Goal: Complete application form

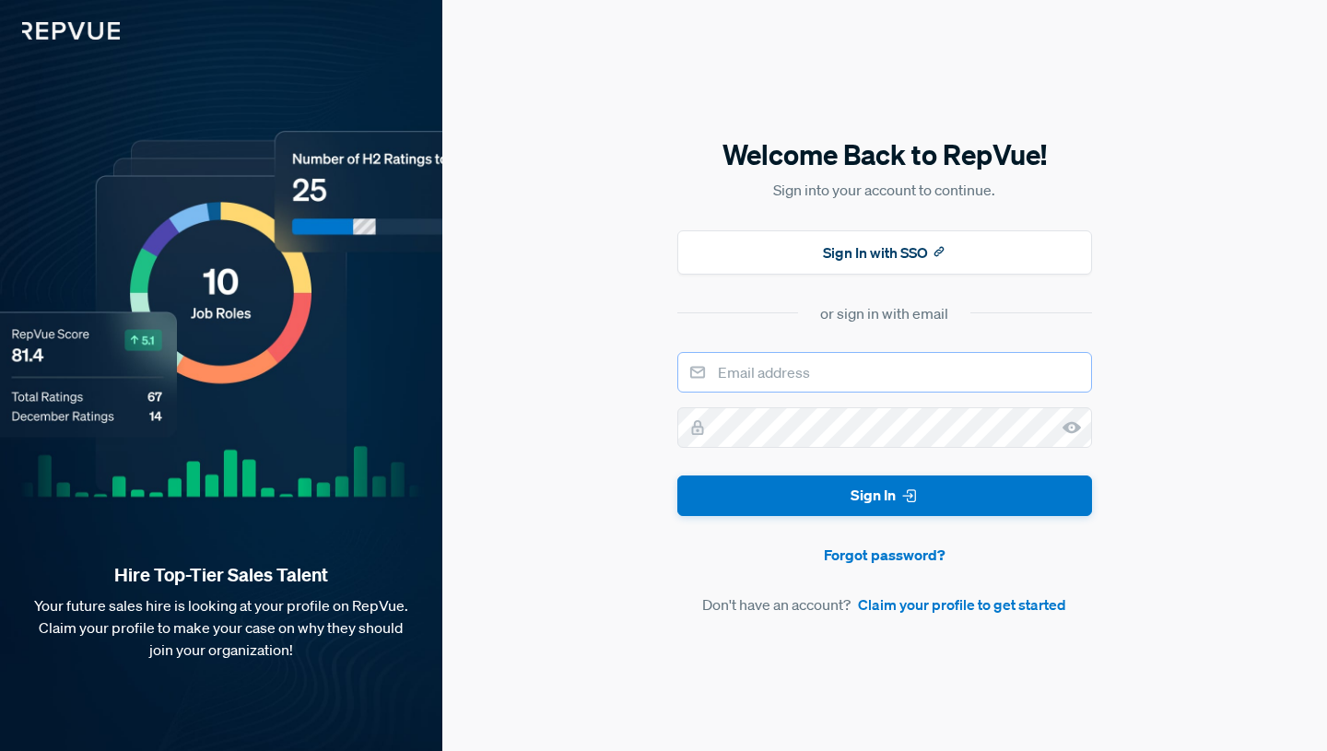
click at [787, 367] on input "email" at bounding box center [884, 372] width 415 height 41
click at [905, 600] on link "Claim your profile to get started" at bounding box center [962, 604] width 208 height 22
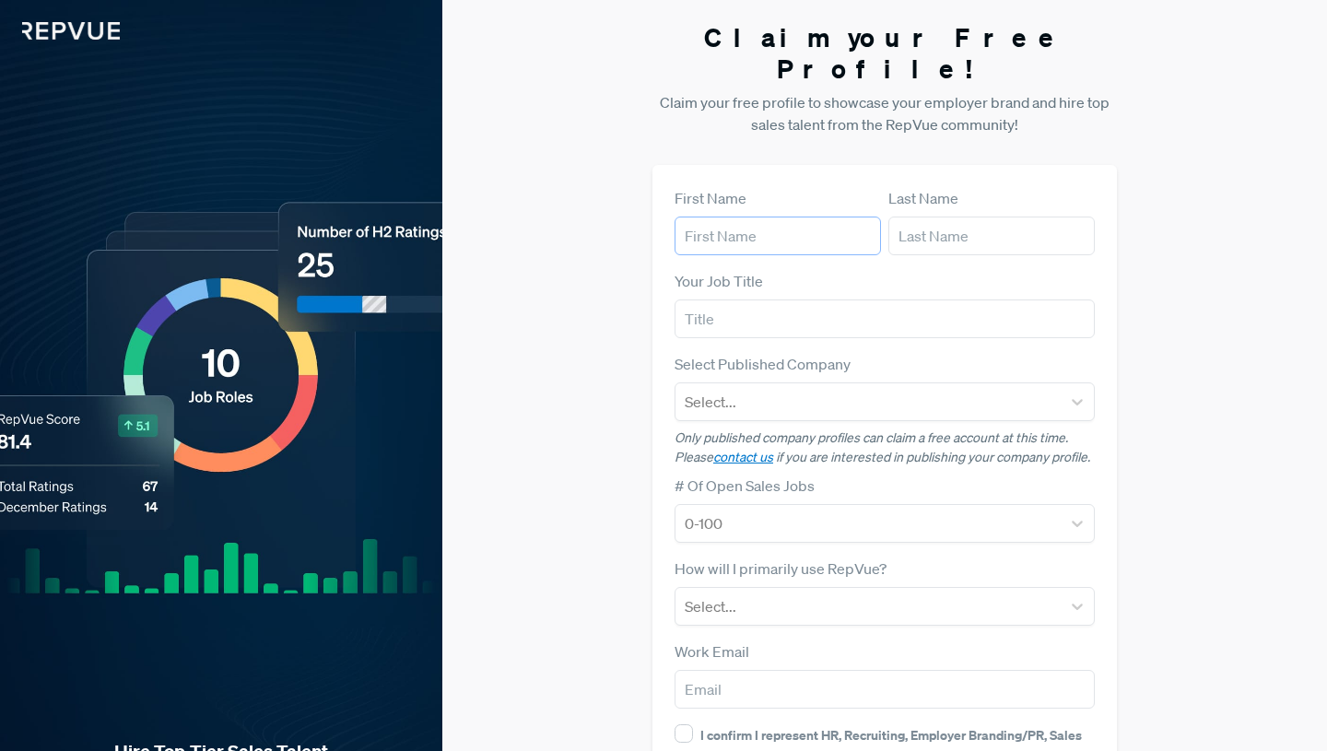
click at [800, 217] on input "text" at bounding box center [777, 236] width 206 height 39
click at [737, 235] on form "First Name Last Name Your Job Title Select Published Company Select... Only pub…" at bounding box center [884, 535] width 420 height 696
click at [754, 217] on input "text" at bounding box center [777, 236] width 206 height 39
type input "[PERSON_NAME]"
click at [934, 217] on input "text" at bounding box center [991, 236] width 206 height 39
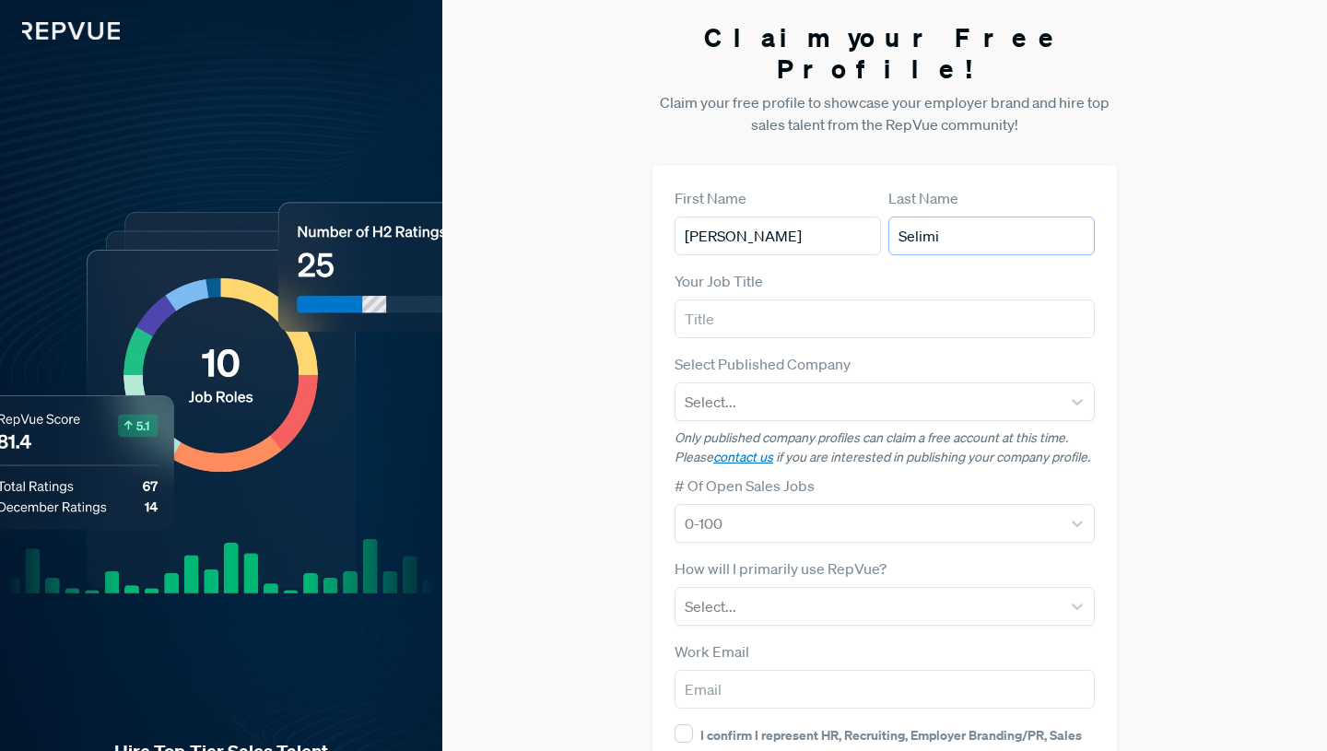
type input "Selimi"
click at [769, 299] on input "text" at bounding box center [884, 318] width 420 height 39
type input "s"
type input "Sales"
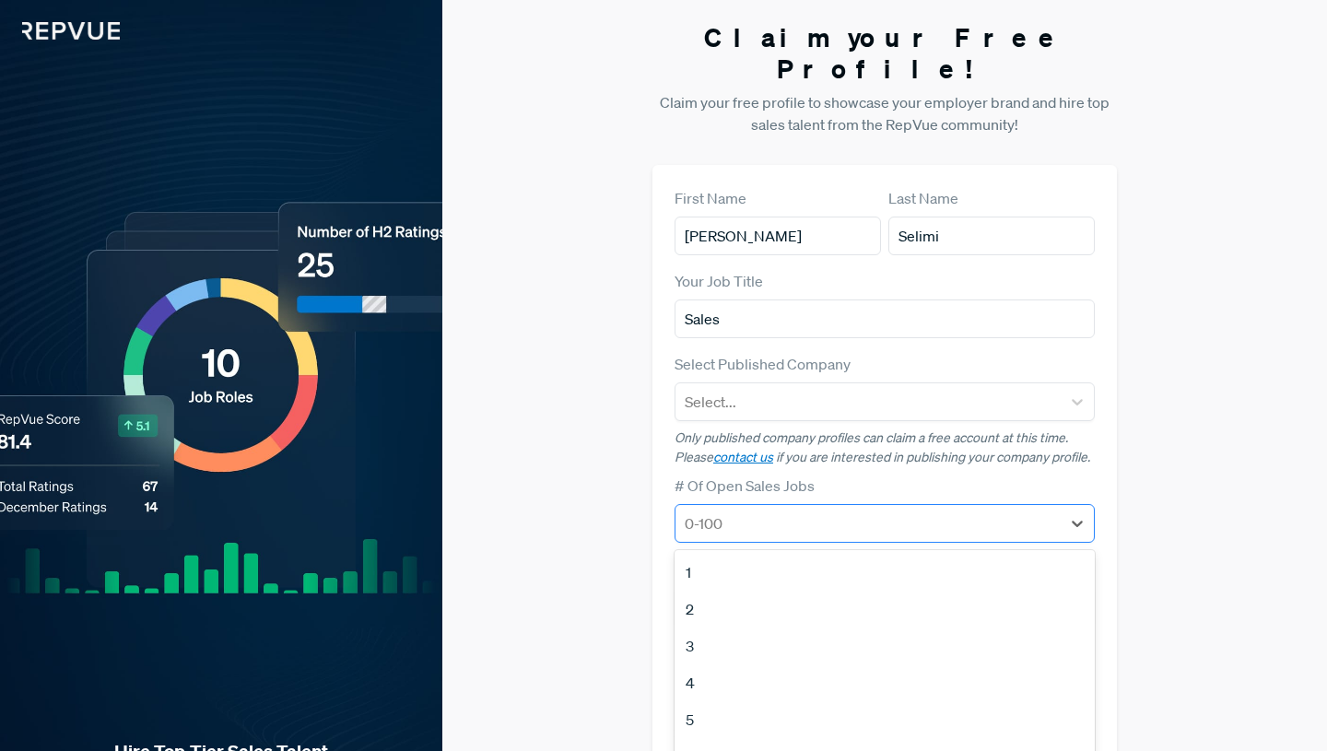
click at [767, 510] on div at bounding box center [868, 523] width 367 height 26
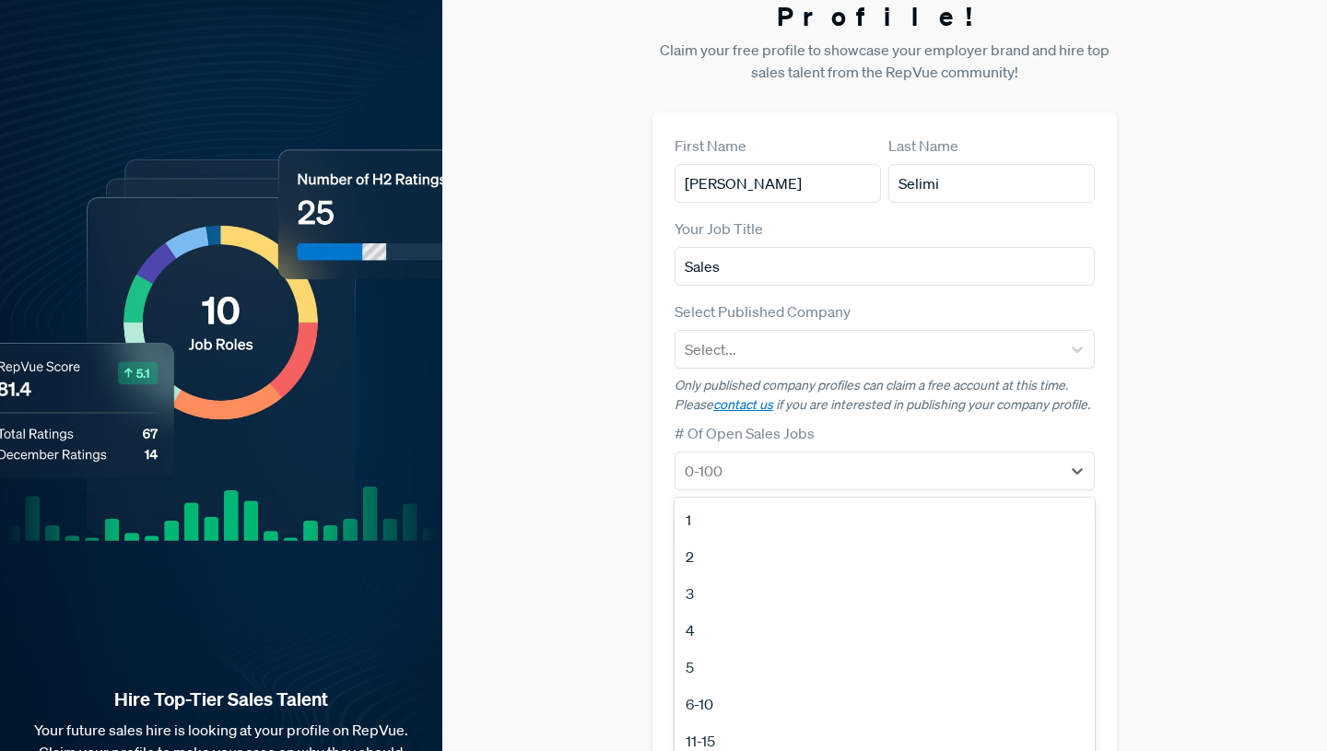
click at [752, 501] on div "1" at bounding box center [884, 519] width 420 height 37
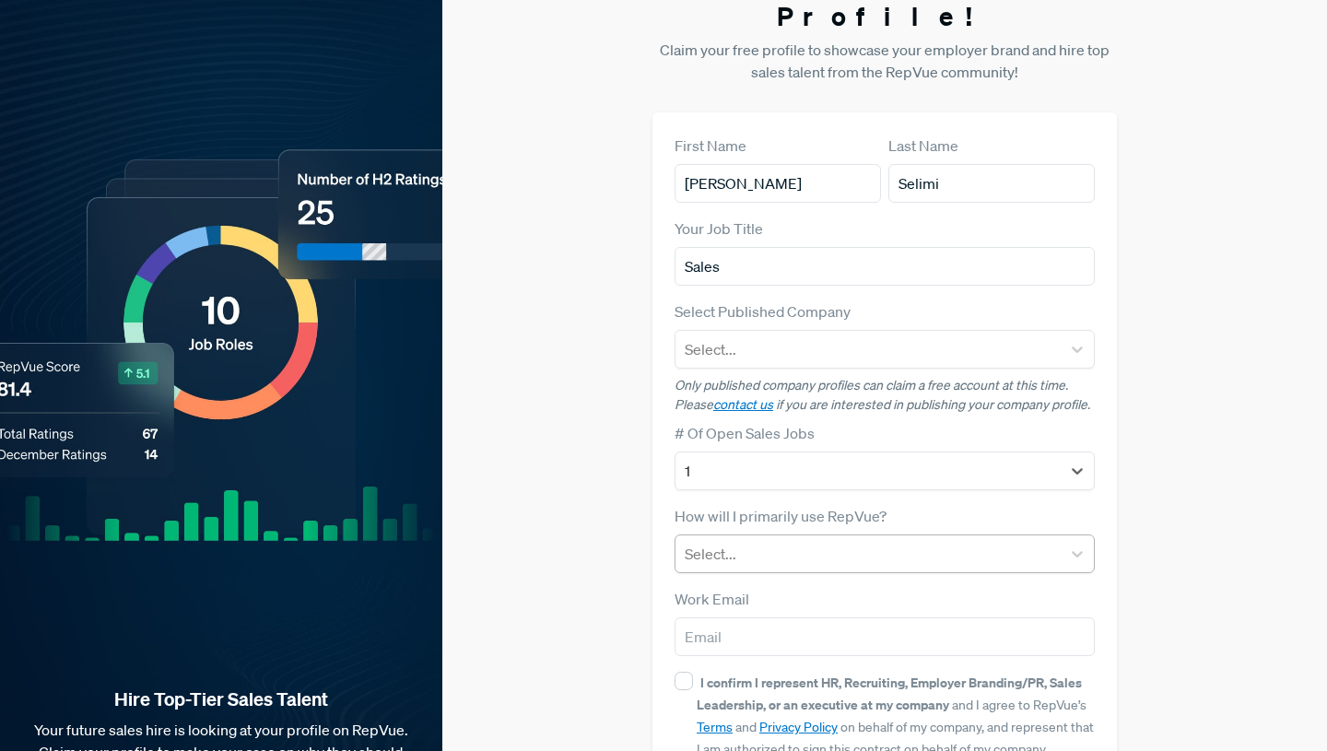
click at [784, 541] on div at bounding box center [868, 554] width 367 height 26
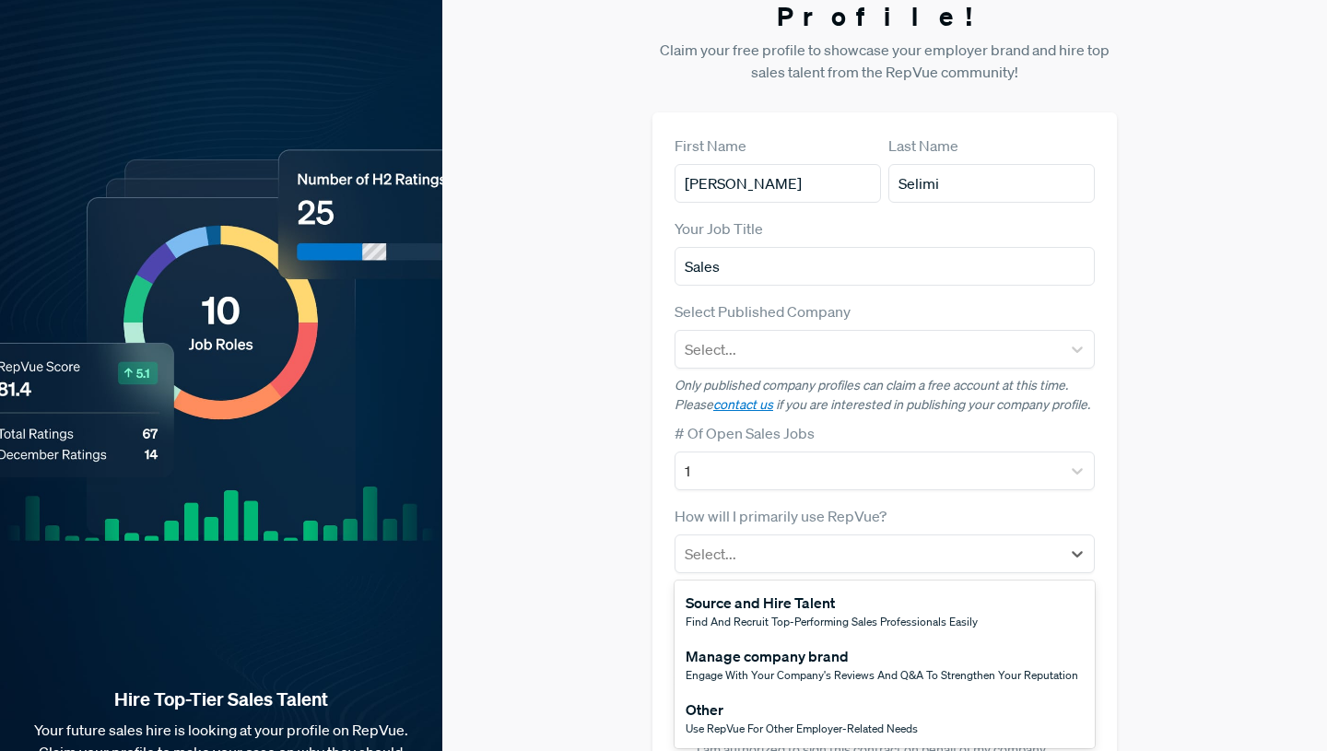
click at [815, 698] on div "Other" at bounding box center [801, 709] width 232 height 22
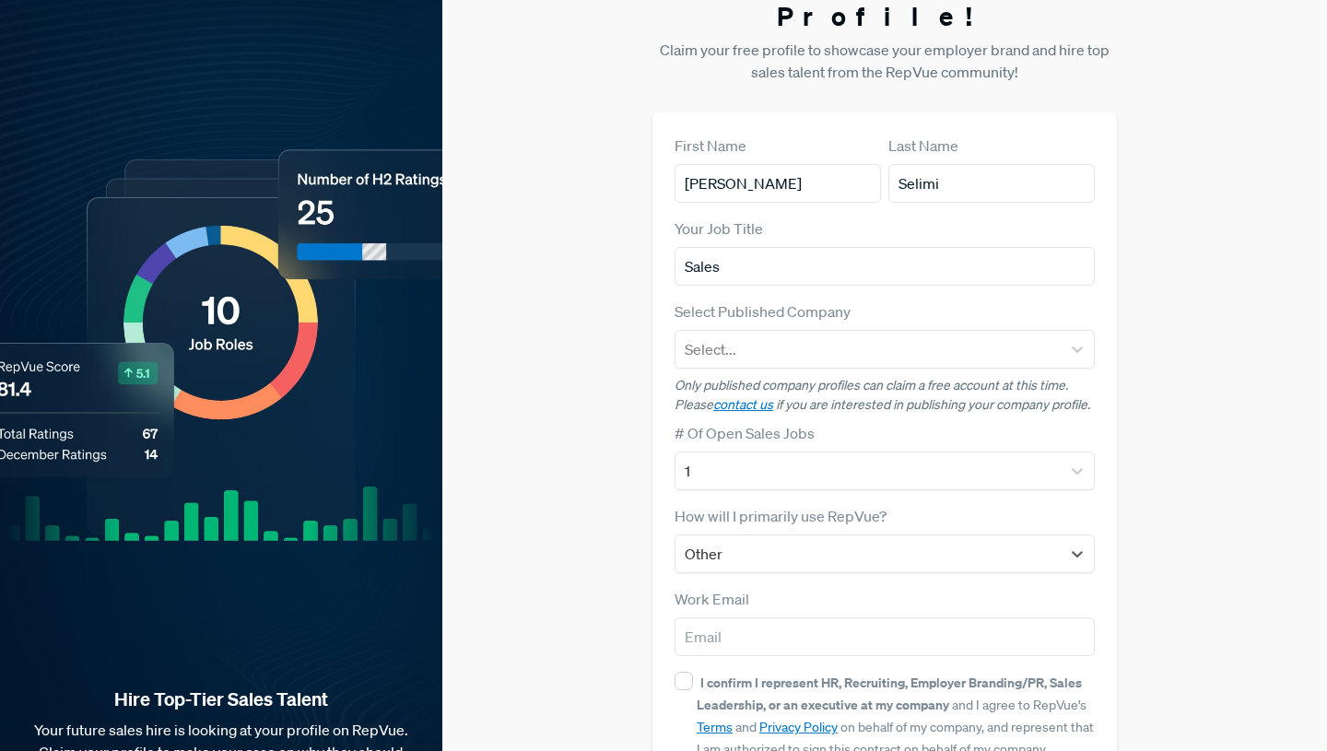
scroll to position [146, 0]
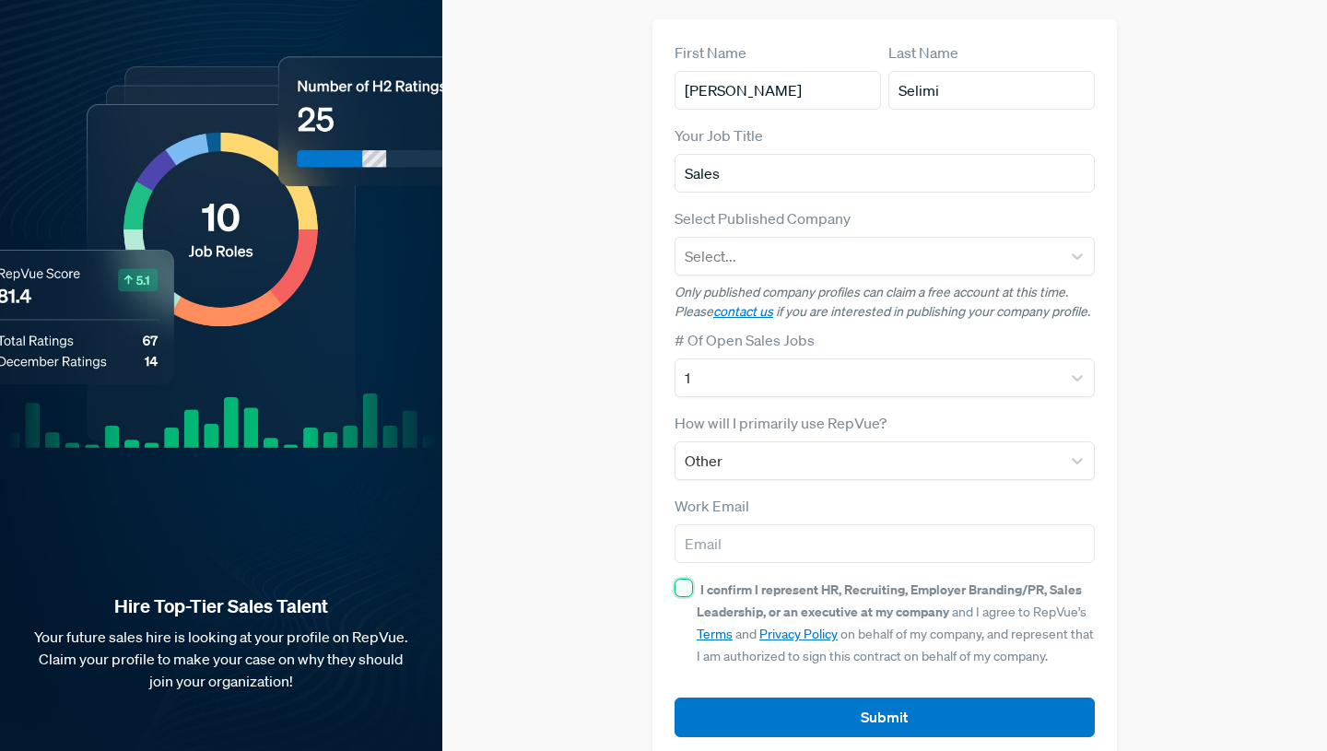
click at [689, 579] on input "I confirm I represent HR, Recruiting, Employer Branding/PR, Sales Leadership, o…" at bounding box center [683, 588] width 18 height 18
checkbox input "true"
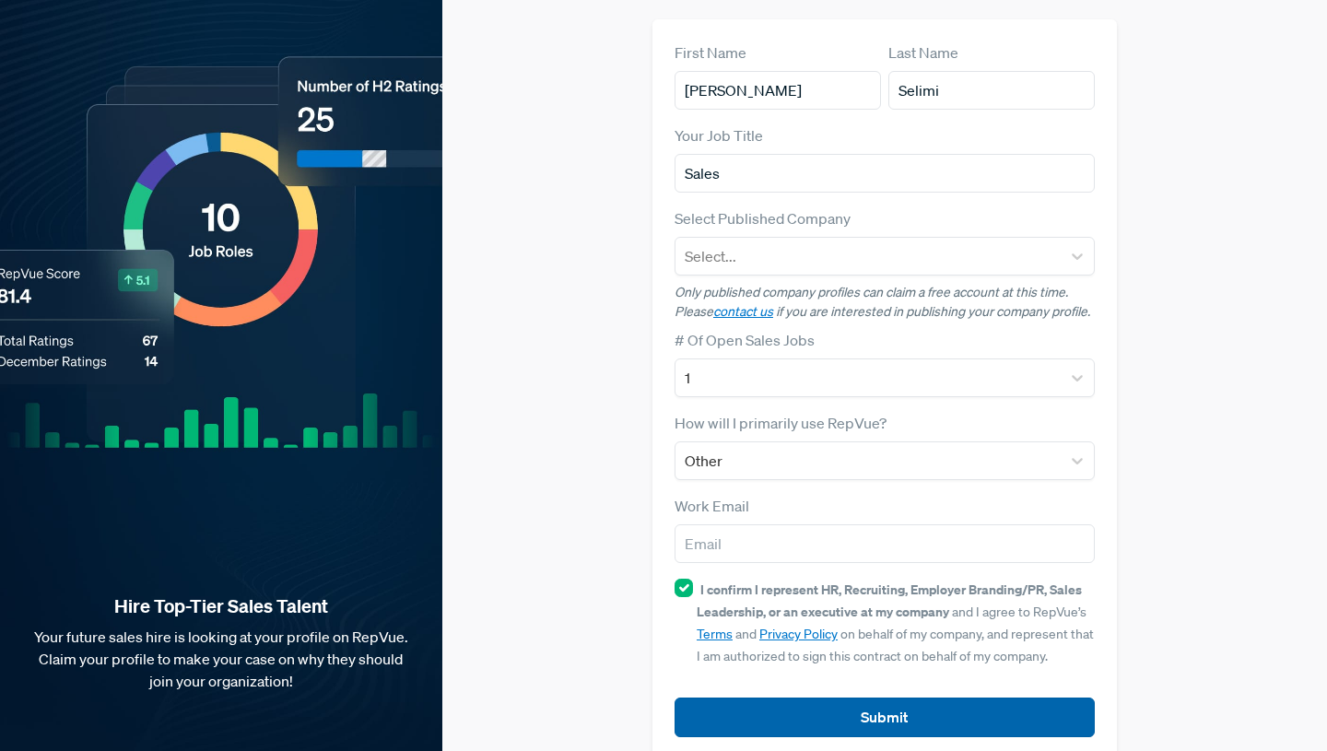
click at [761, 697] on button "Submit" at bounding box center [884, 717] width 420 height 40
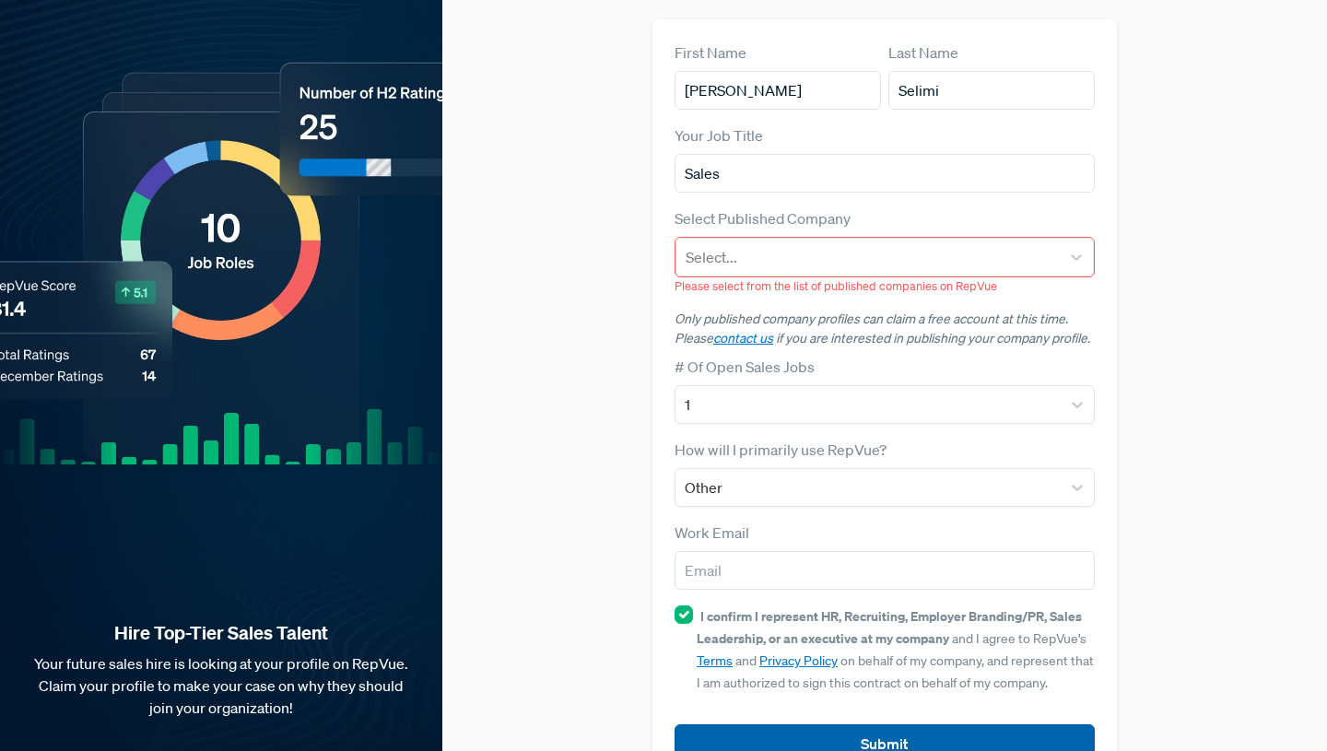
scroll to position [172, 0]
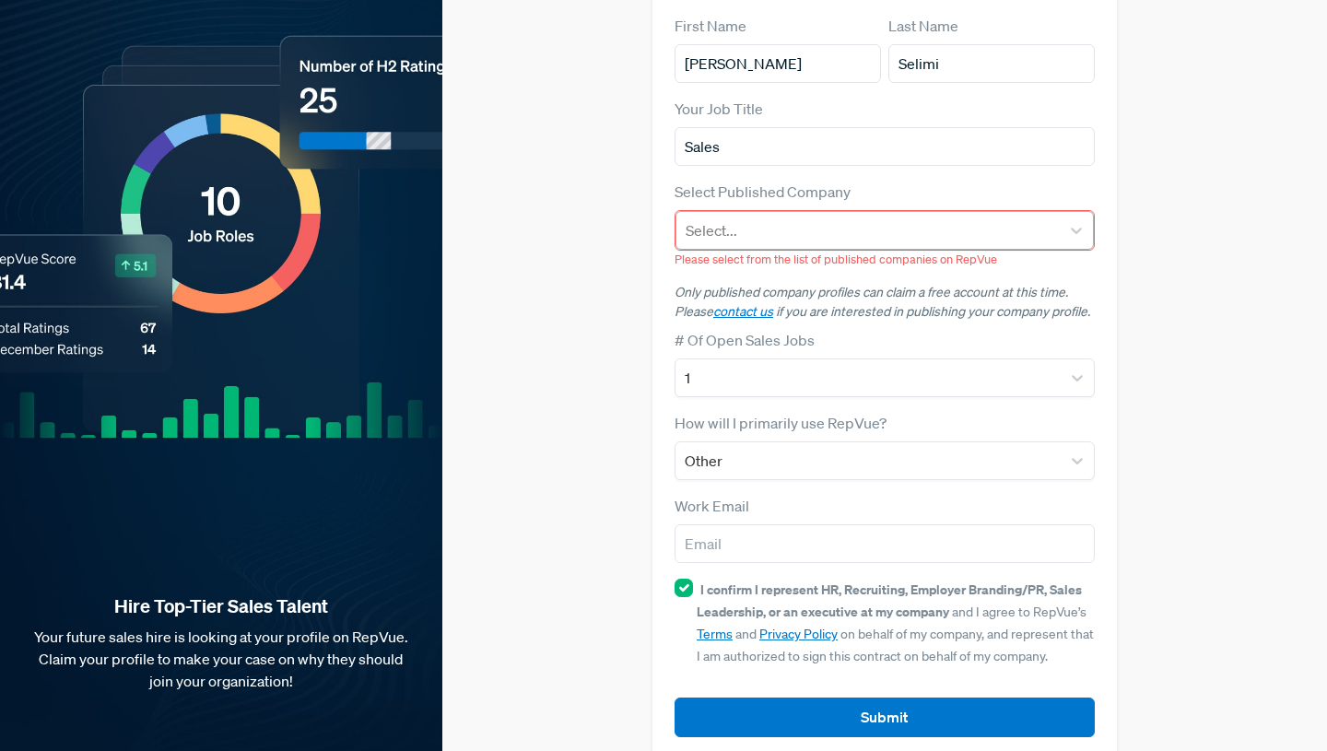
click at [749, 217] on div "Select..." at bounding box center [884, 230] width 418 height 39
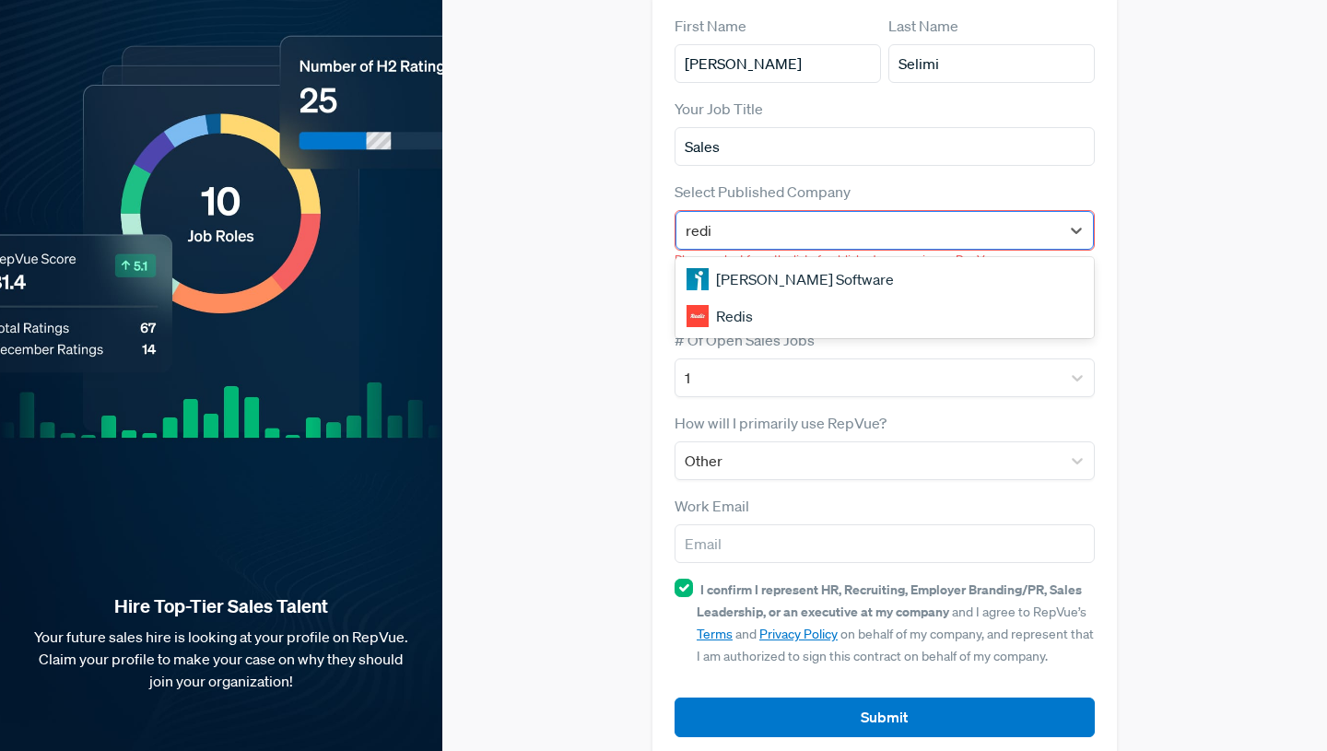
type input "redis"
click at [717, 261] on div "Redis" at bounding box center [884, 279] width 418 height 37
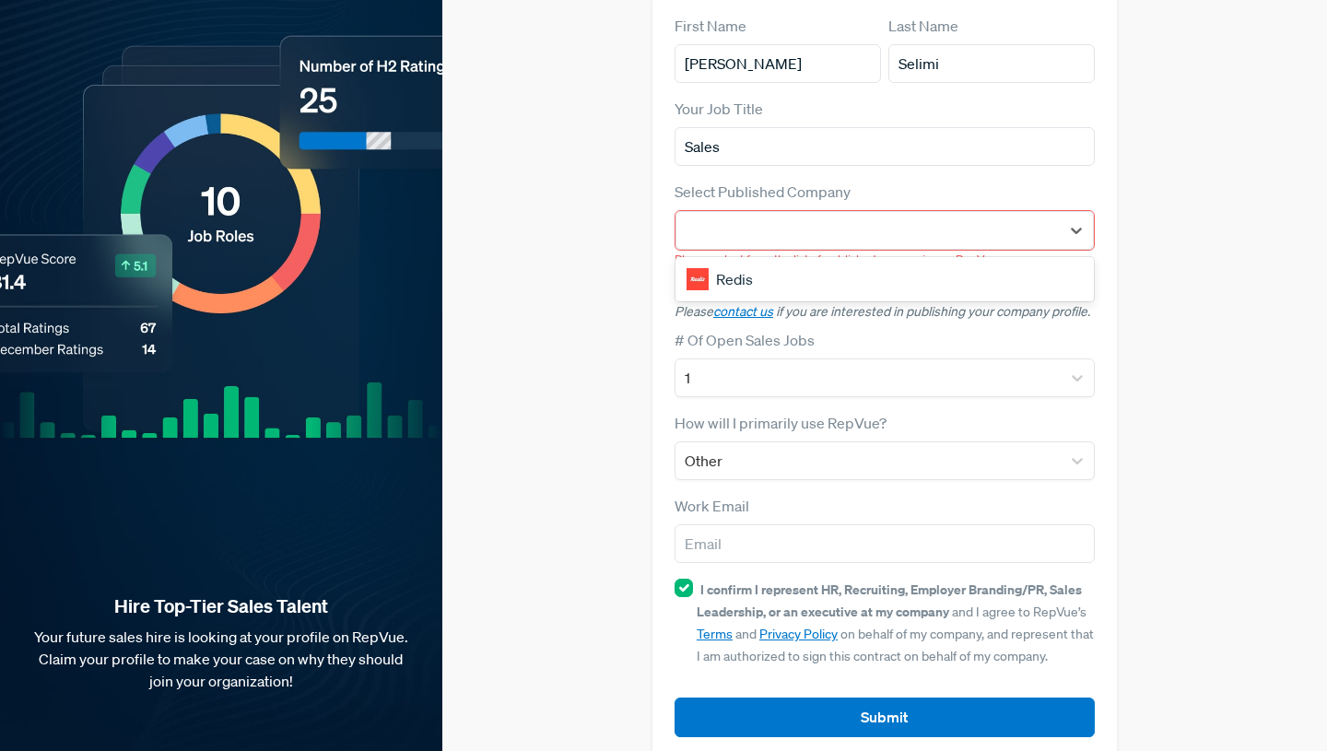
scroll to position [146, 0]
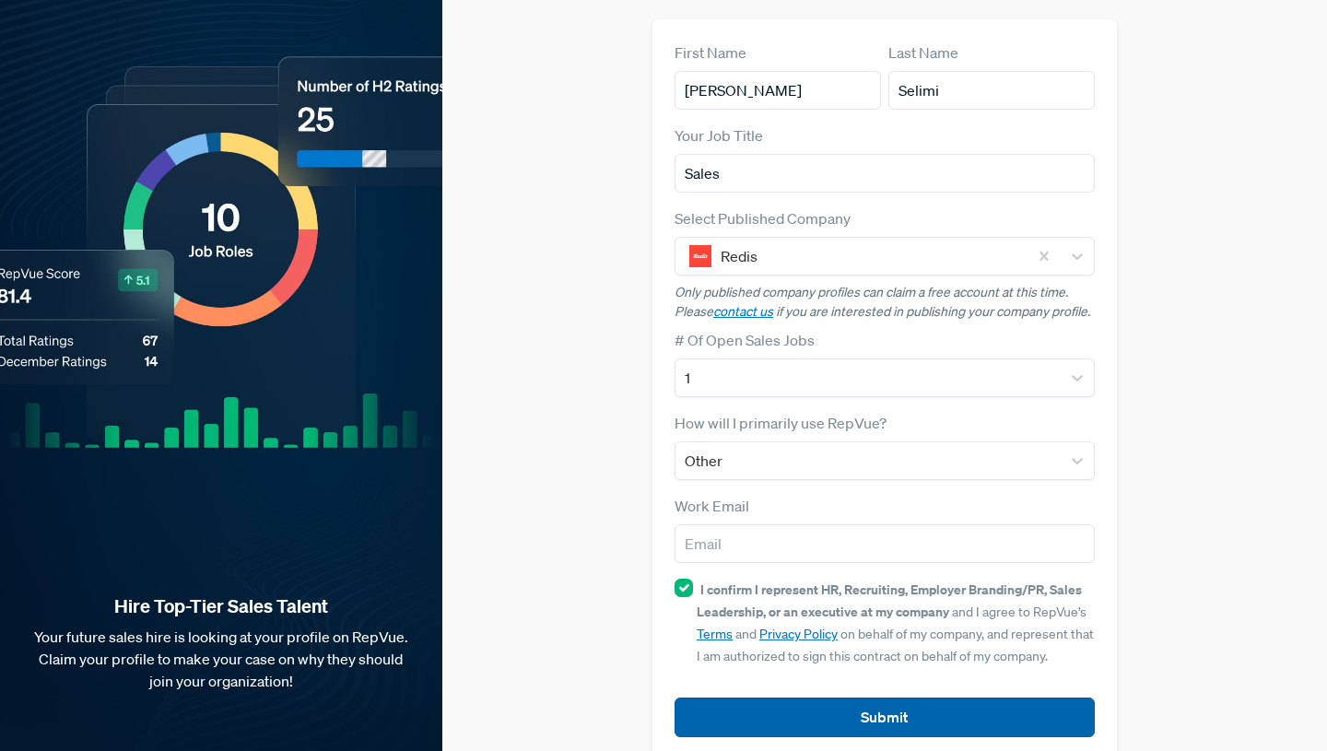
click at [790, 697] on button "Submit" at bounding box center [884, 717] width 420 height 40
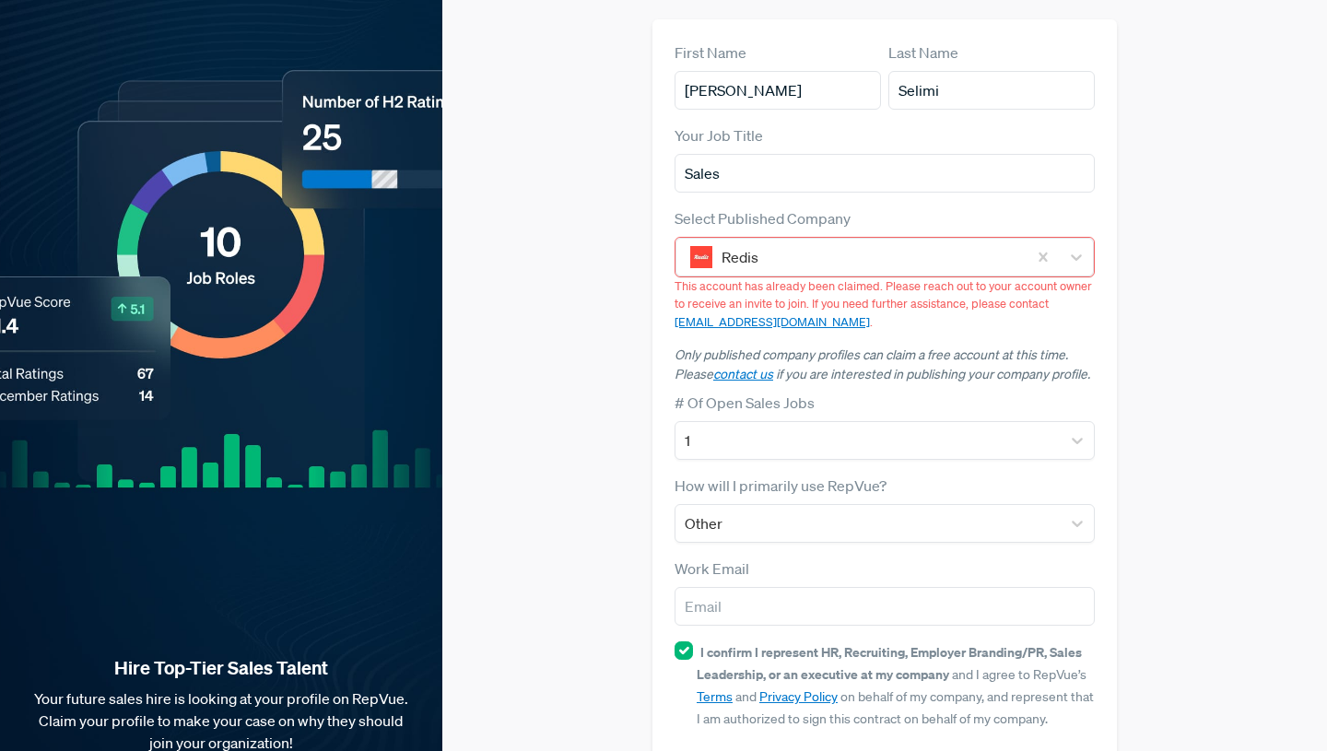
scroll to position [207, 0]
